Goal: Complete application form

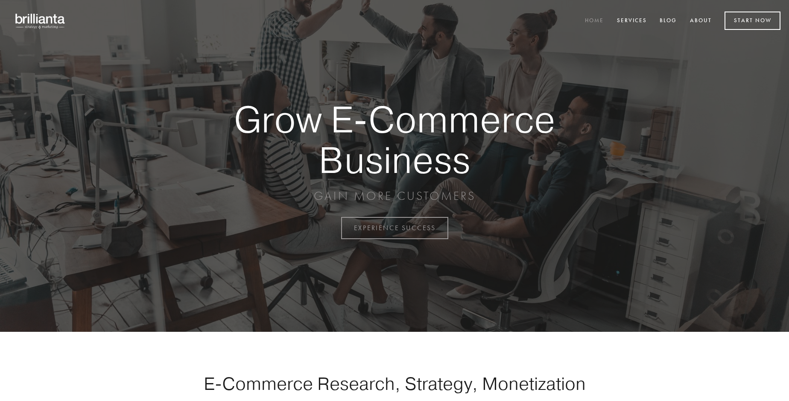
scroll to position [2237, 0]
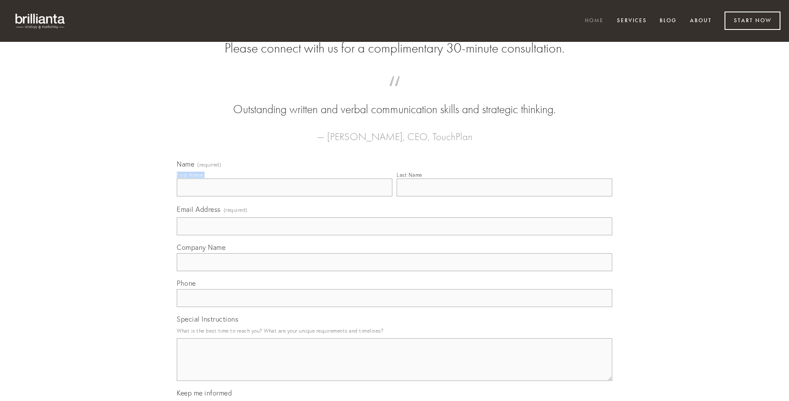
type input "[PERSON_NAME]"
click at [504, 196] on input "Last Name" at bounding box center [503, 187] width 215 height 18
type input "[PERSON_NAME]"
click at [394, 235] on input "Email Address (required)" at bounding box center [394, 226] width 435 height 18
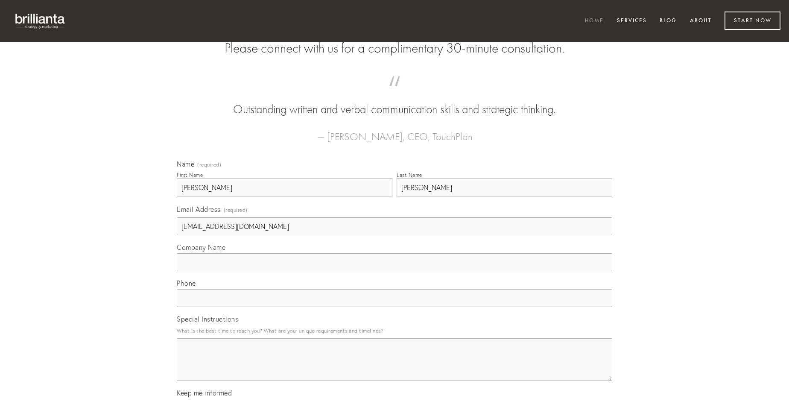
type input "[EMAIL_ADDRESS][DOMAIN_NAME]"
click at [394, 271] on input "Company Name" at bounding box center [394, 262] width 435 height 18
type input "ut"
click at [394, 307] on input "text" at bounding box center [394, 298] width 435 height 18
click at [394, 367] on textarea "Special Instructions" at bounding box center [394, 359] width 435 height 43
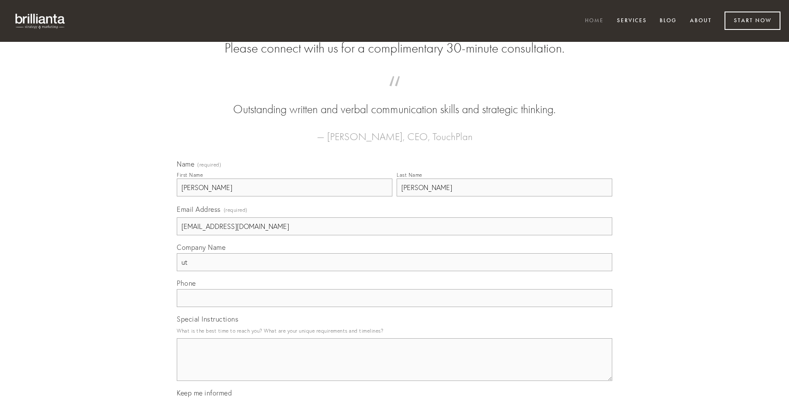
type textarea "v"
